Goal: Find specific page/section: Find specific page/section

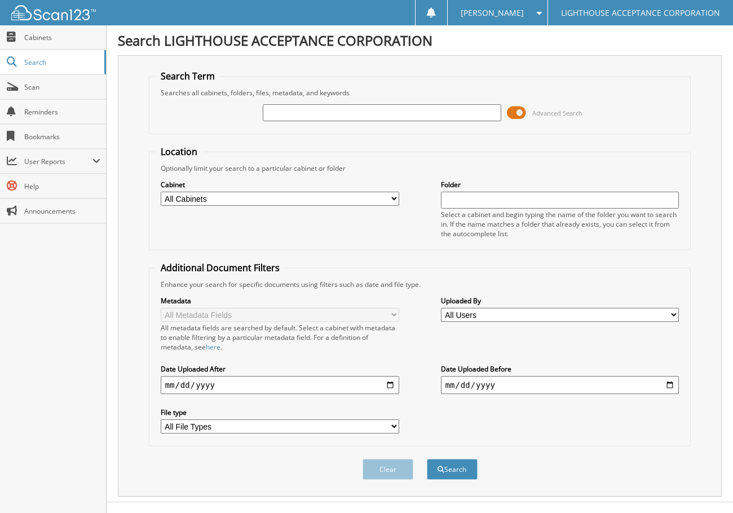
click at [447, 112] on input "text" at bounding box center [382, 112] width 238 height 17
type input "9788"
click at [512, 111] on span at bounding box center [516, 112] width 19 height 17
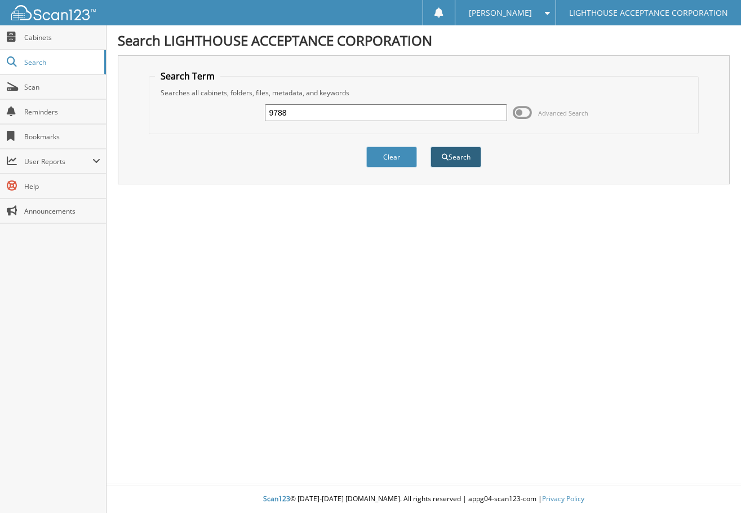
click at [438, 157] on button "Search" at bounding box center [456, 157] width 51 height 21
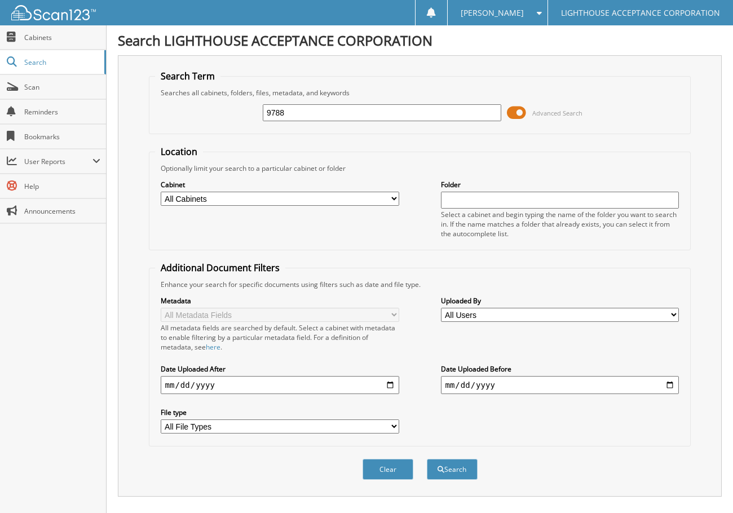
click at [506, 108] on div "9788 Advanced Search" at bounding box center [420, 113] width 530 height 30
click at [511, 110] on span at bounding box center [516, 112] width 19 height 17
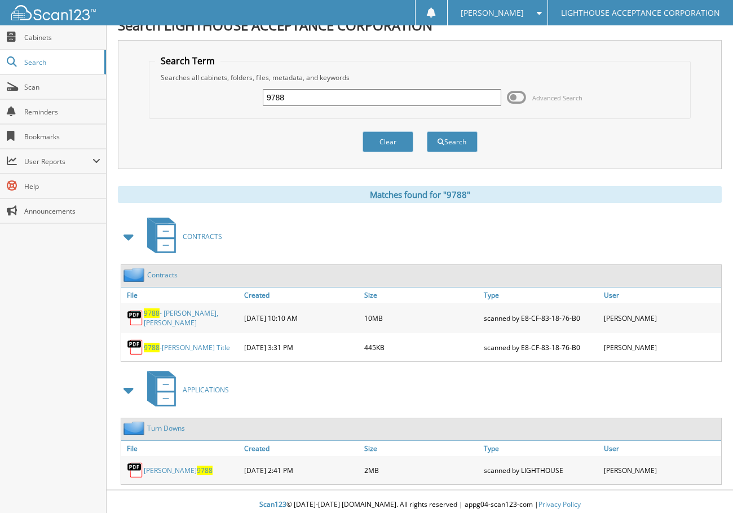
scroll to position [19, 0]
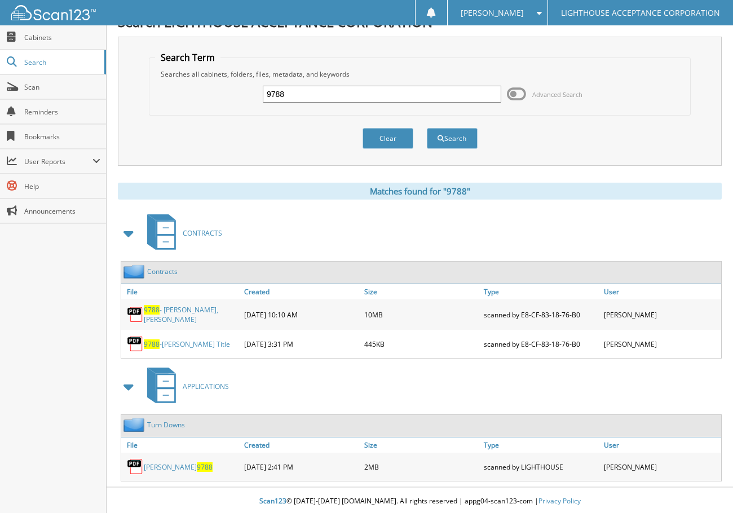
click at [192, 314] on link "9788 - [PERSON_NAME], [PERSON_NAME]" at bounding box center [191, 314] width 95 height 19
